Goal: Navigation & Orientation: Find specific page/section

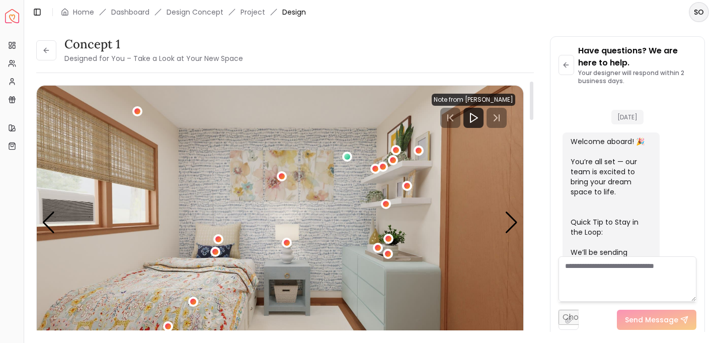
scroll to position [960, 0]
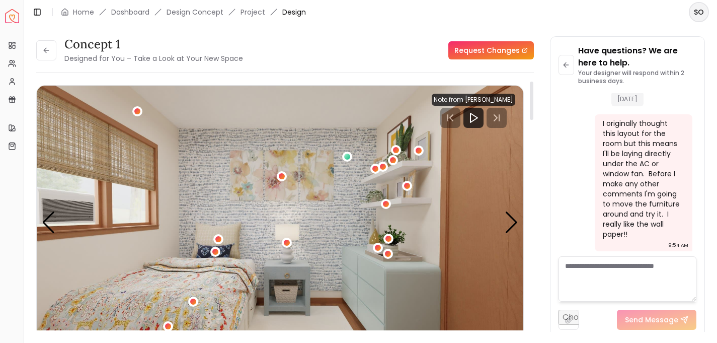
click at [391, 127] on img "1 / 5" at bounding box center [280, 223] width 487 height 274
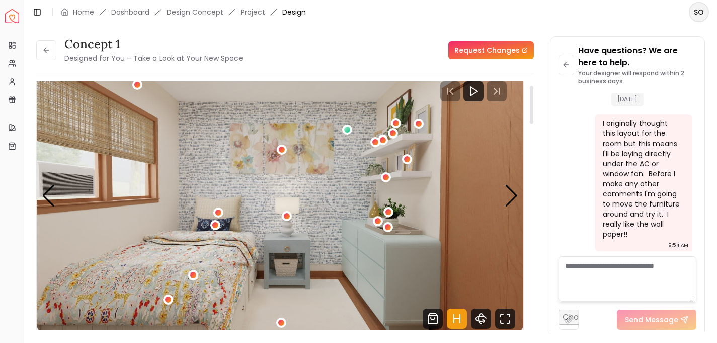
scroll to position [26, 0]
click at [79, 13] on link "Home" at bounding box center [83, 12] width 21 height 10
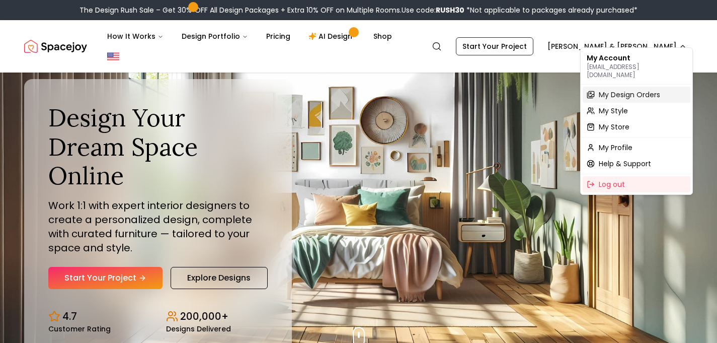
click at [623, 90] on span "My Design Orders" at bounding box center [629, 95] width 61 height 10
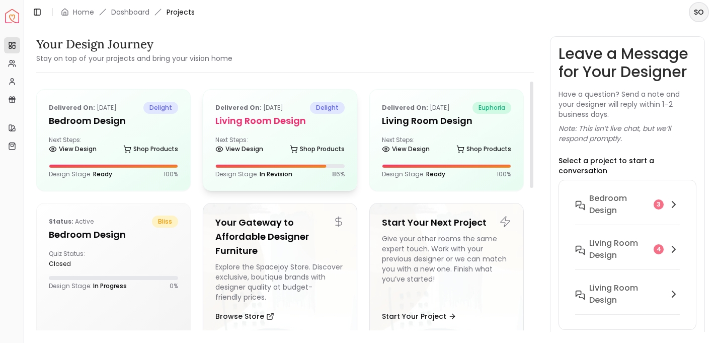
click at [257, 127] on h5 "Living Room design" at bounding box center [280, 121] width 129 height 14
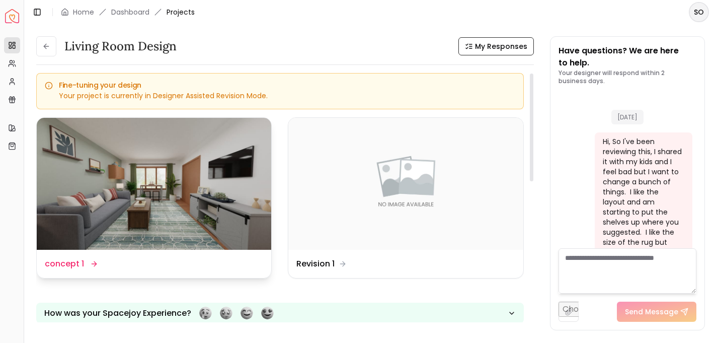
scroll to position [2206, 0]
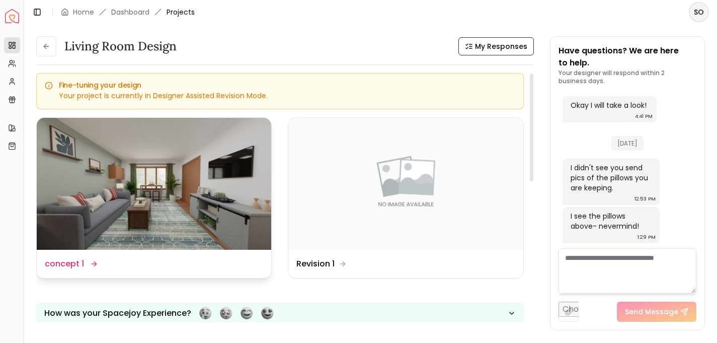
click at [216, 182] on img at bounding box center [154, 184] width 235 height 132
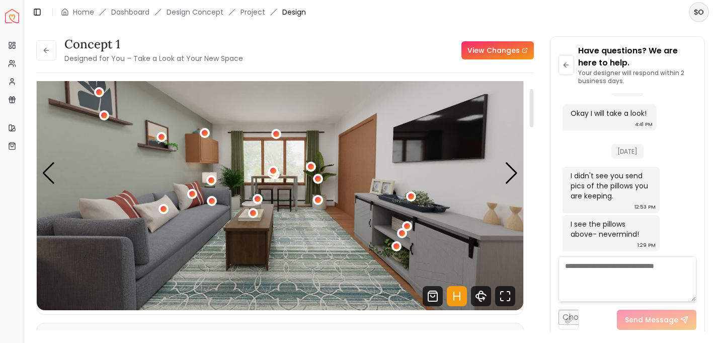
scroll to position [51, 0]
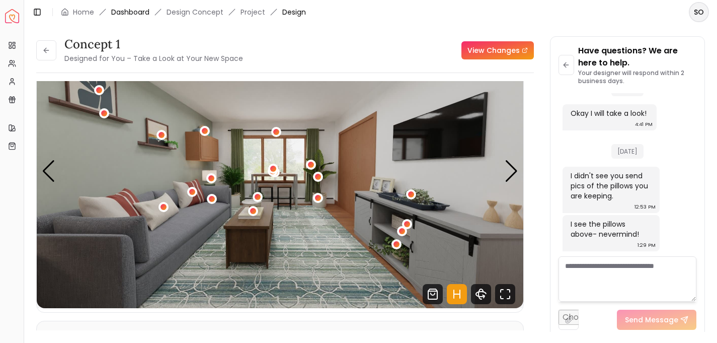
click at [129, 14] on link "Dashboard" at bounding box center [130, 12] width 38 height 10
